Goal: Check status: Check status

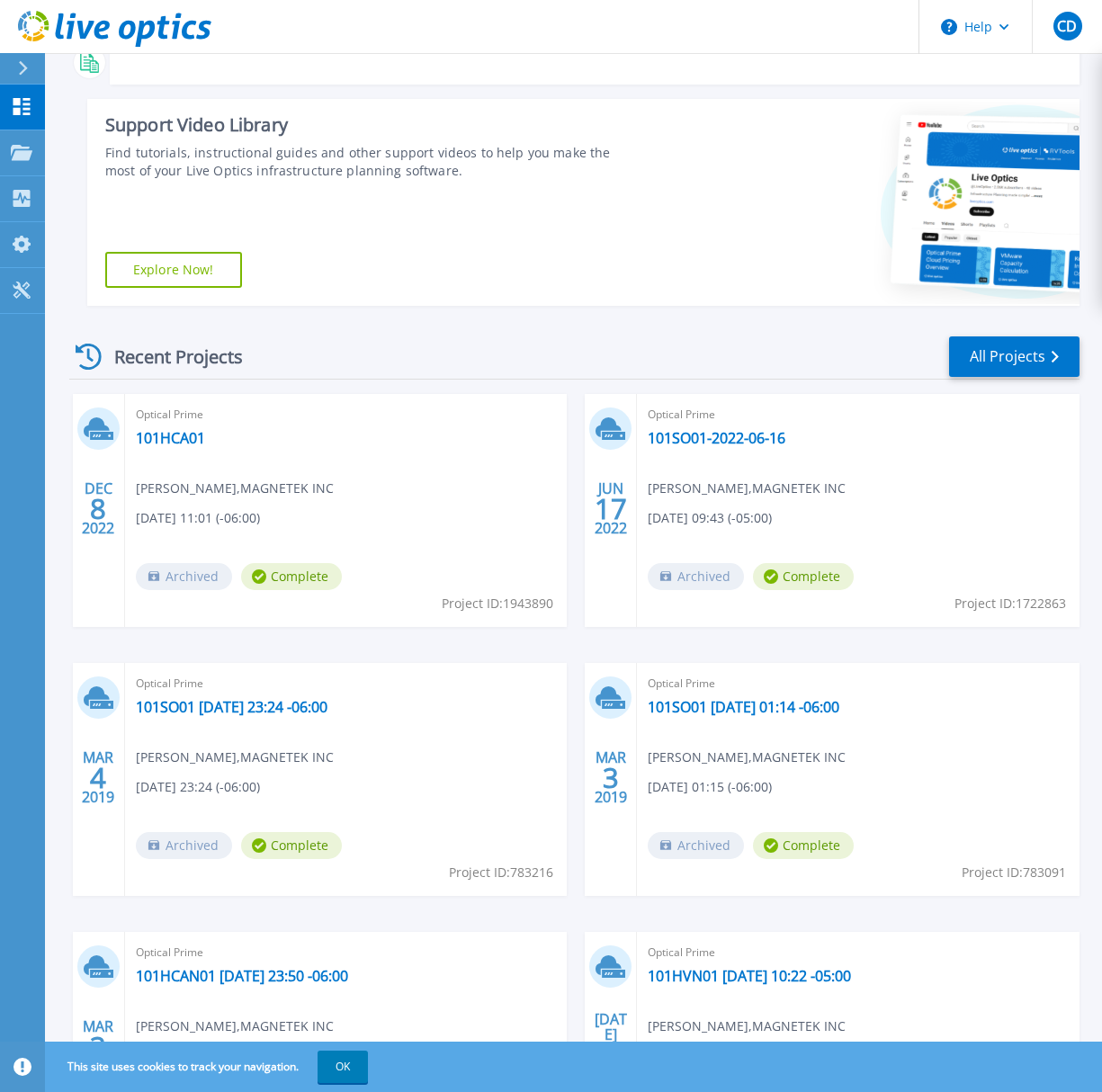
scroll to position [270, 0]
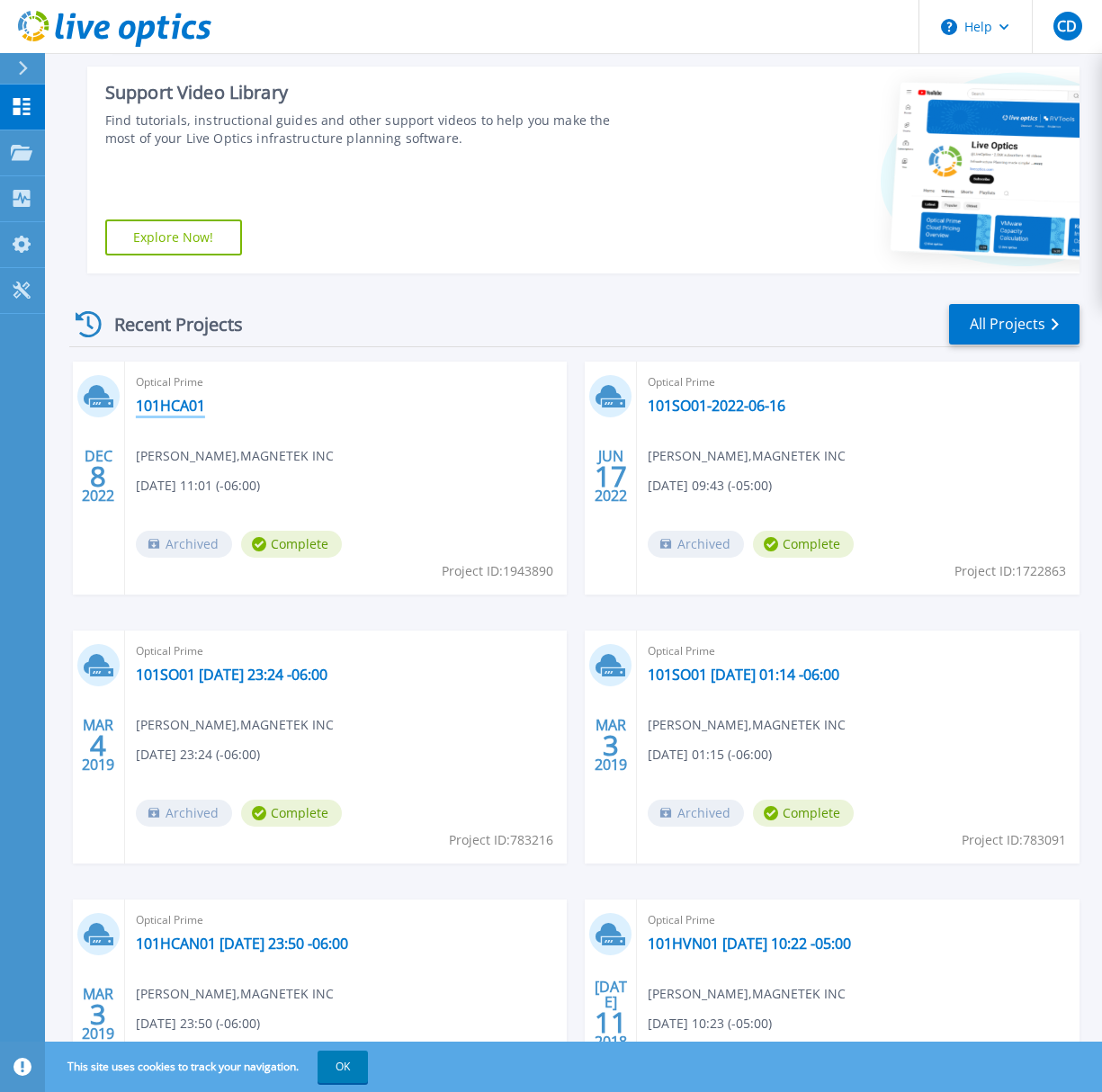
click at [167, 403] on link "101HCA01" at bounding box center [170, 405] width 69 height 18
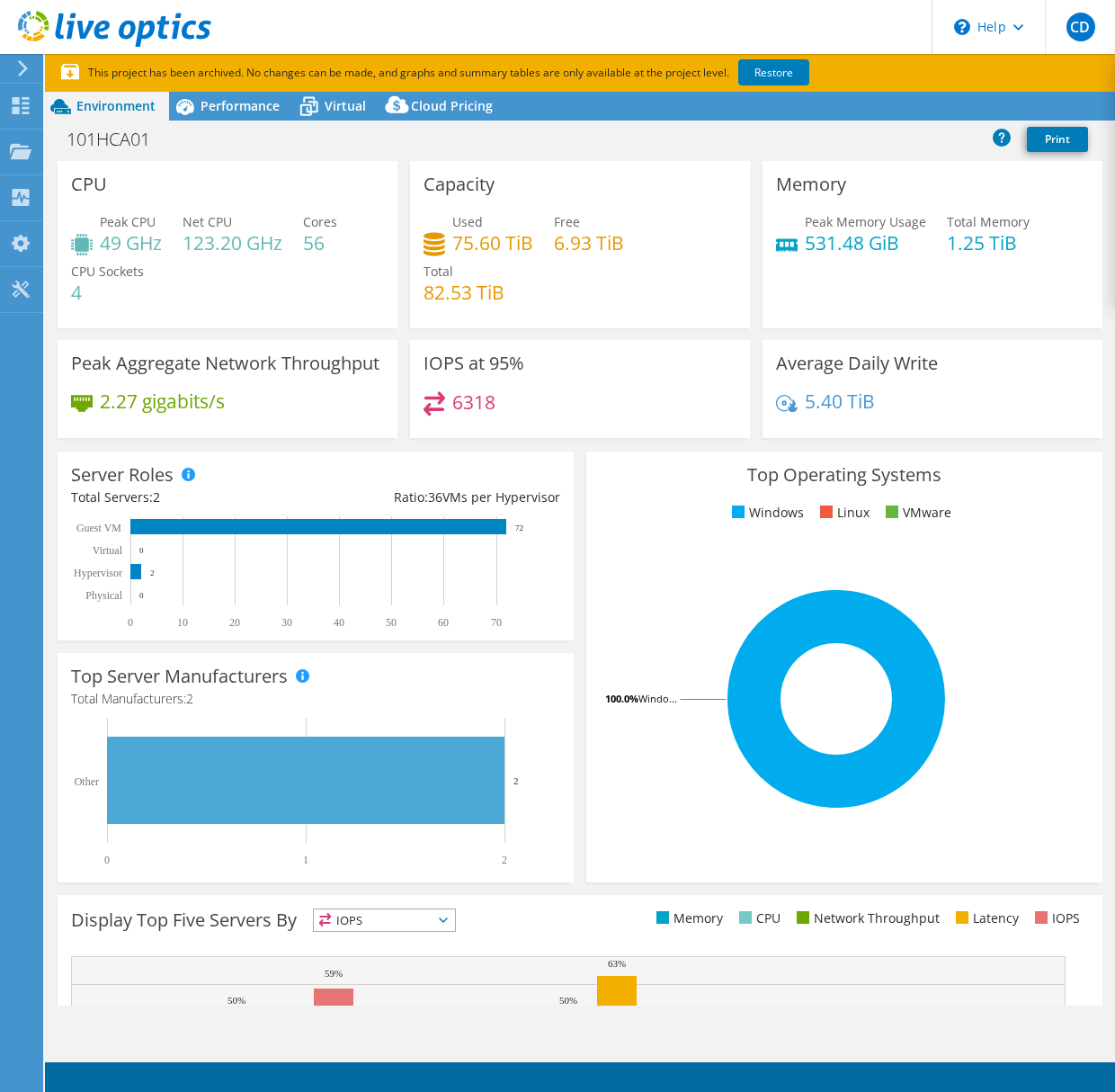
select select "USD"
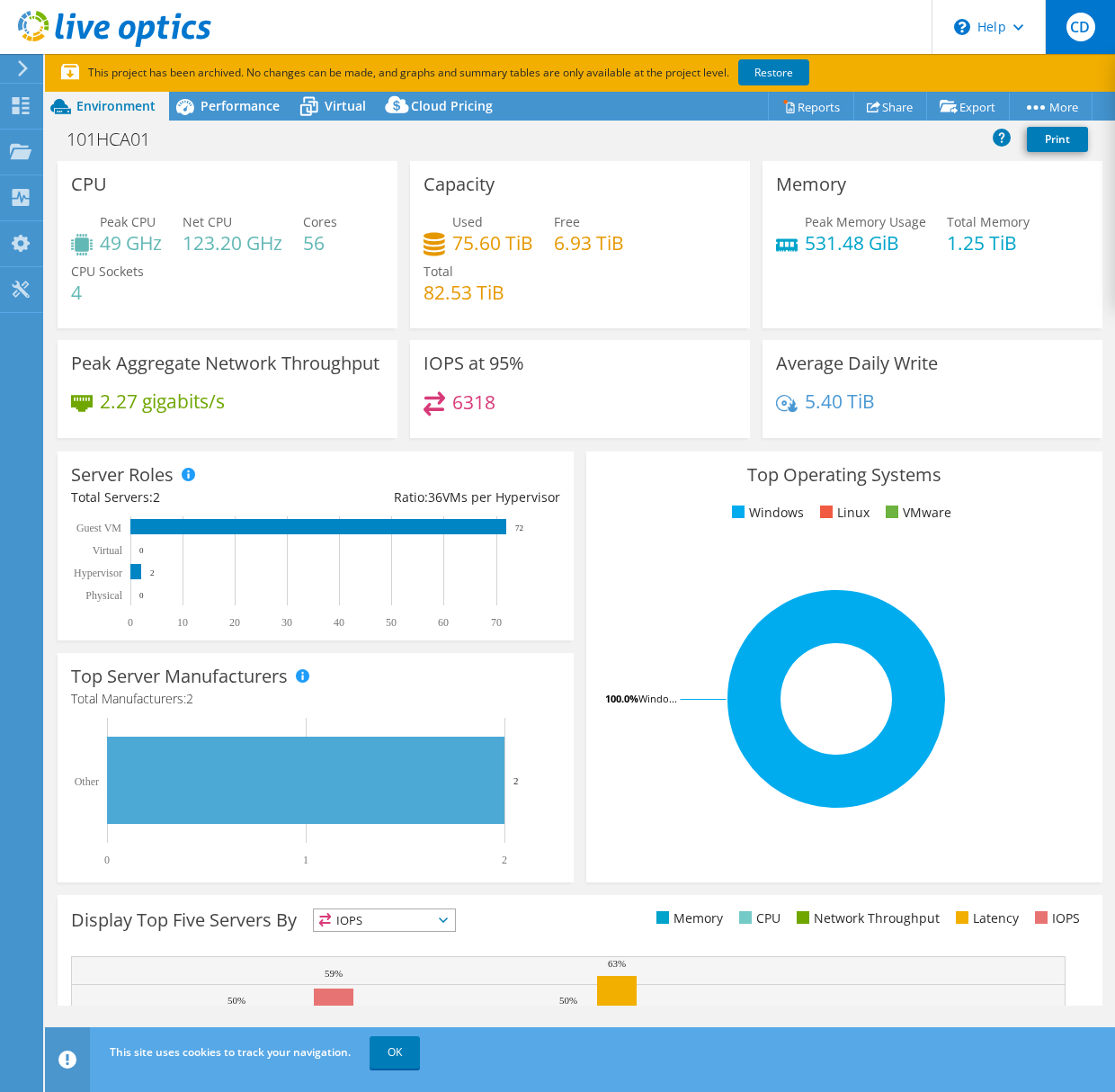
click at [1086, 24] on span "CD" at bounding box center [1081, 27] width 29 height 29
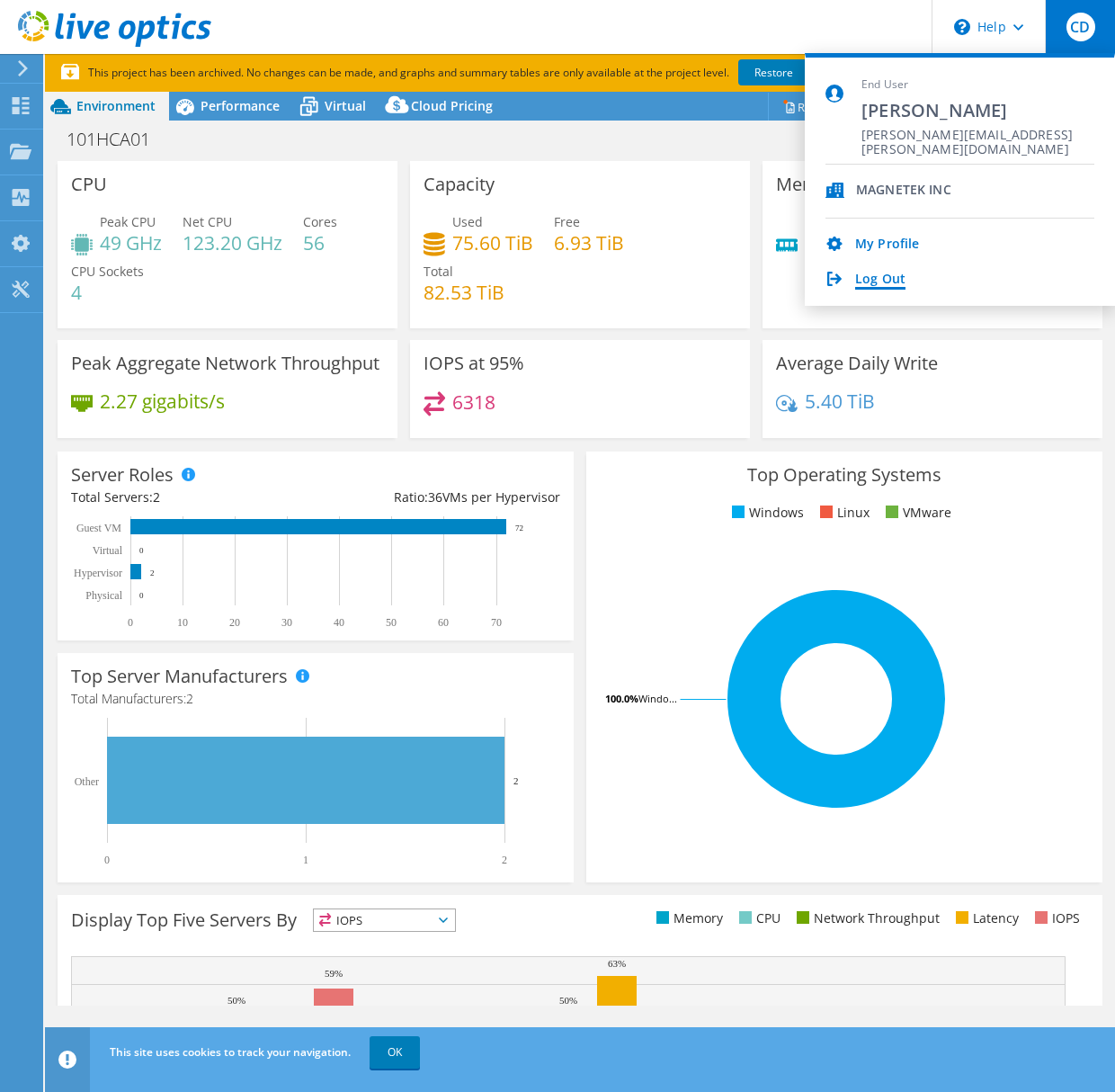
click at [883, 275] on link "Log Out" at bounding box center [880, 280] width 50 height 17
